Goal: Task Accomplishment & Management: Use online tool/utility

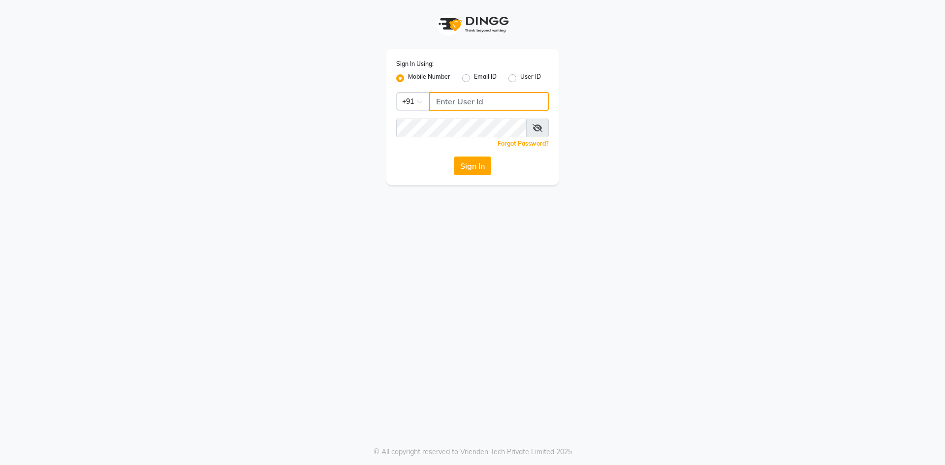
click at [458, 104] on input "Username" at bounding box center [489, 101] width 120 height 19
type input "6202268257"
click at [470, 171] on button "Sign In" at bounding box center [472, 165] width 37 height 19
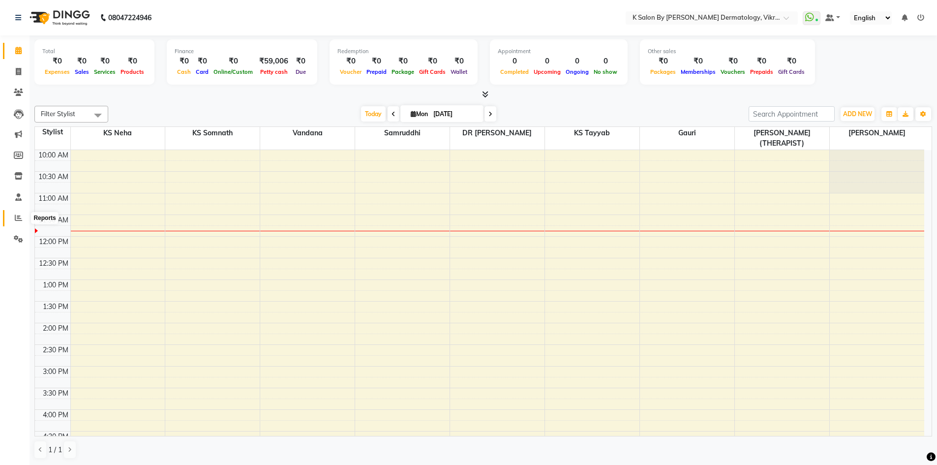
click at [22, 221] on span at bounding box center [18, 218] width 17 height 11
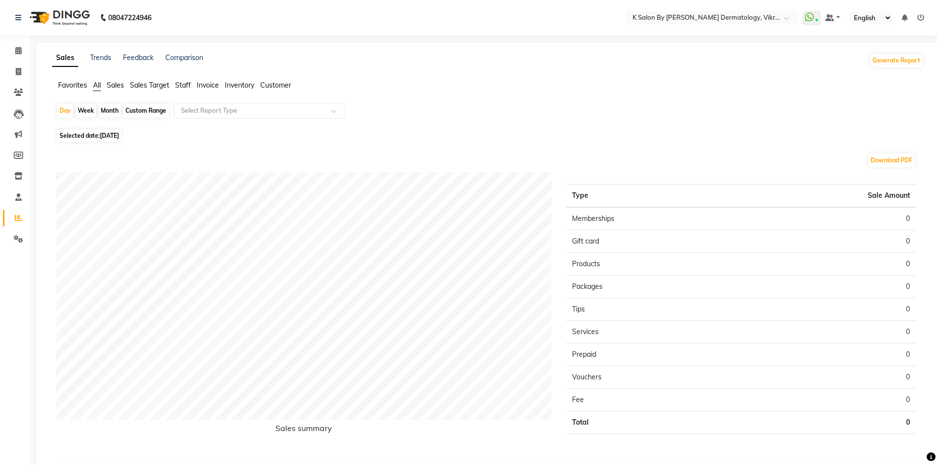
click at [106, 110] on div "Month" at bounding box center [109, 111] width 23 height 14
select select "9"
select select "2025"
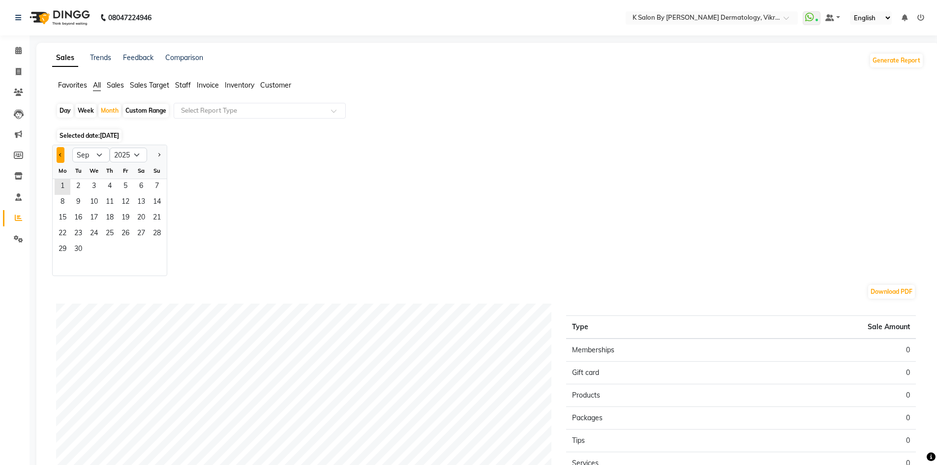
click at [60, 155] on span "Previous month" at bounding box center [60, 154] width 3 height 3
select select "8"
click at [122, 186] on span "1" at bounding box center [126, 187] width 16 height 16
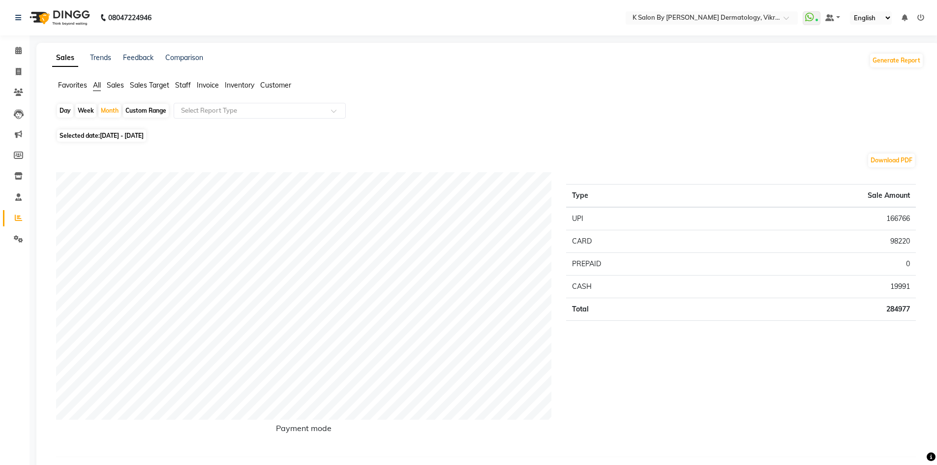
click at [188, 86] on span "Staff" at bounding box center [183, 85] width 16 height 9
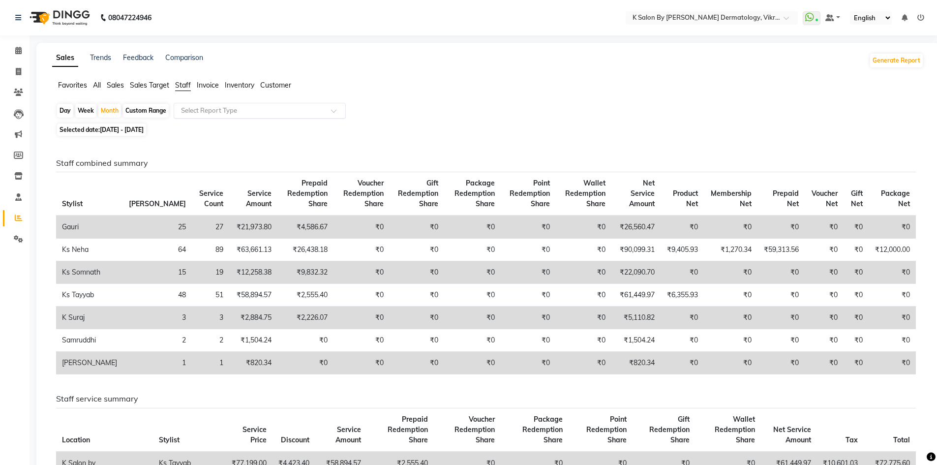
click at [336, 110] on span at bounding box center [337, 114] width 12 height 10
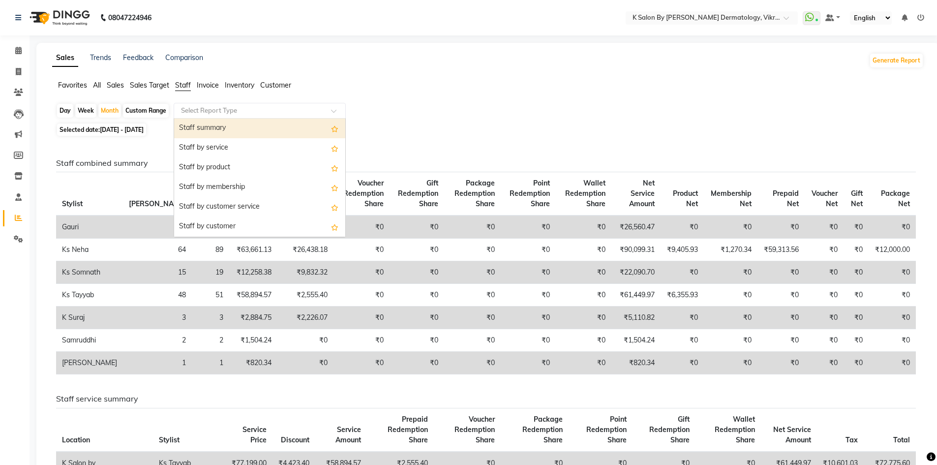
click at [275, 125] on div "Staff summary" at bounding box center [259, 129] width 171 height 20
select select "full_report"
select select "csv"
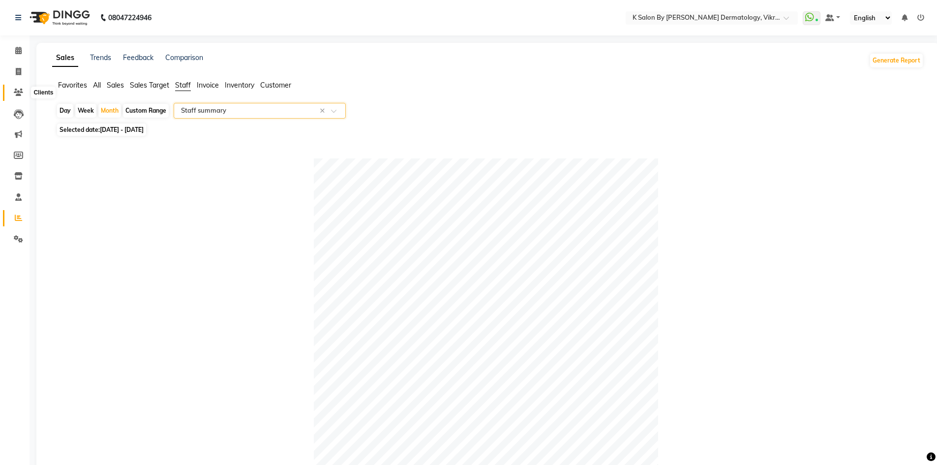
click at [21, 91] on icon at bounding box center [18, 92] width 9 height 7
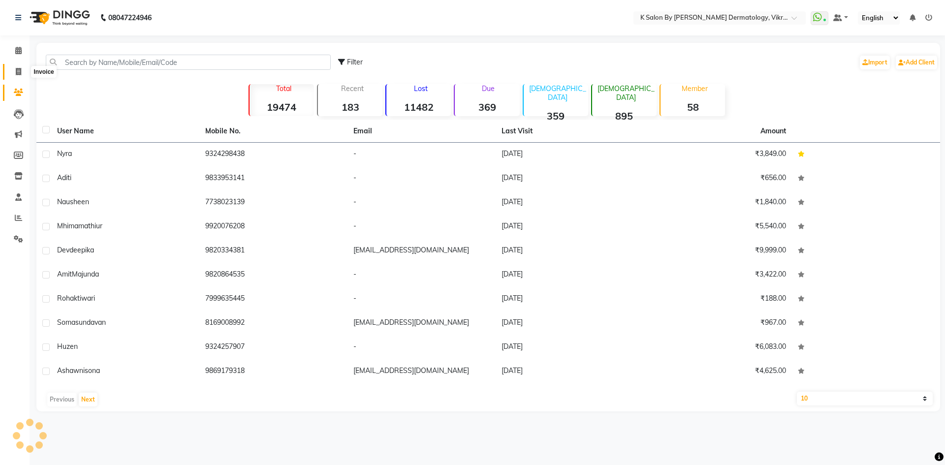
click at [16, 72] on icon at bounding box center [18, 71] width 5 height 7
select select "6798"
select select "service"
